Goal: Register for event/course

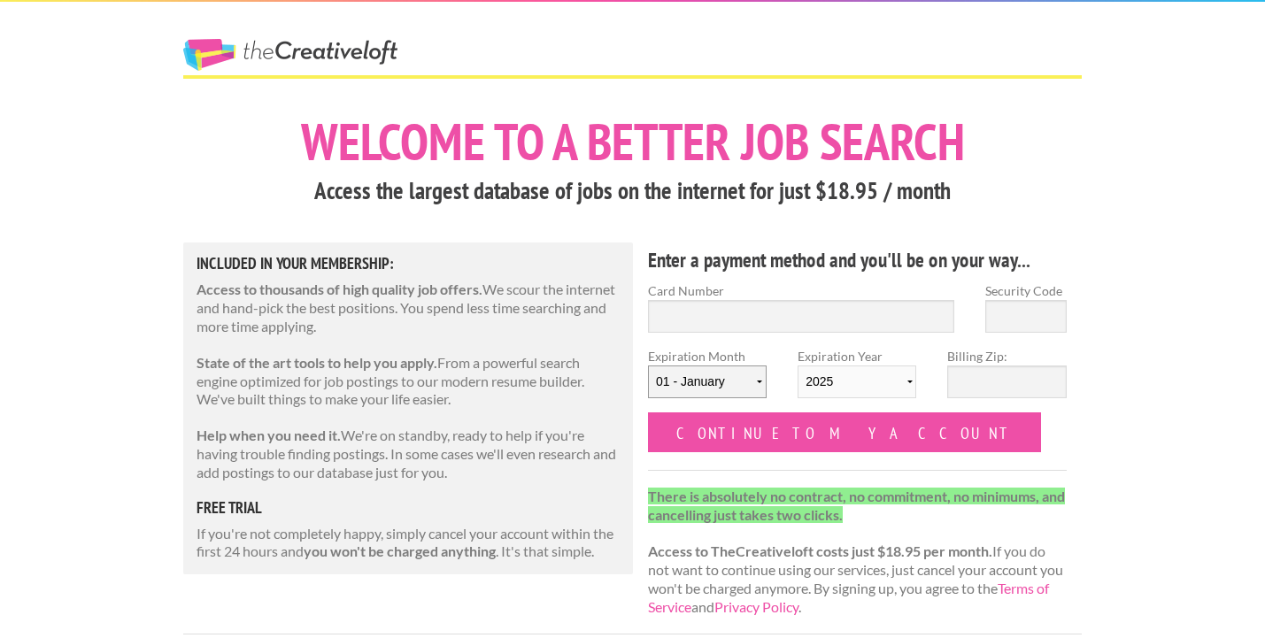
click at [710, 392] on select "[DATE] - [DATE] - [DATE] - [DATE] - [DATE] - [DATE] - [DATE] - [DATE] - [DATE] …" at bounding box center [707, 382] width 119 height 33
select select "11"
click at [648, 366] on select "[DATE] - [DATE] - [DATE] - [DATE] - [DATE] - [DATE] - [DATE] - [DATE] - [DATE] …" at bounding box center [707, 382] width 119 height 33
